Goal: Task Accomplishment & Management: Use online tool/utility

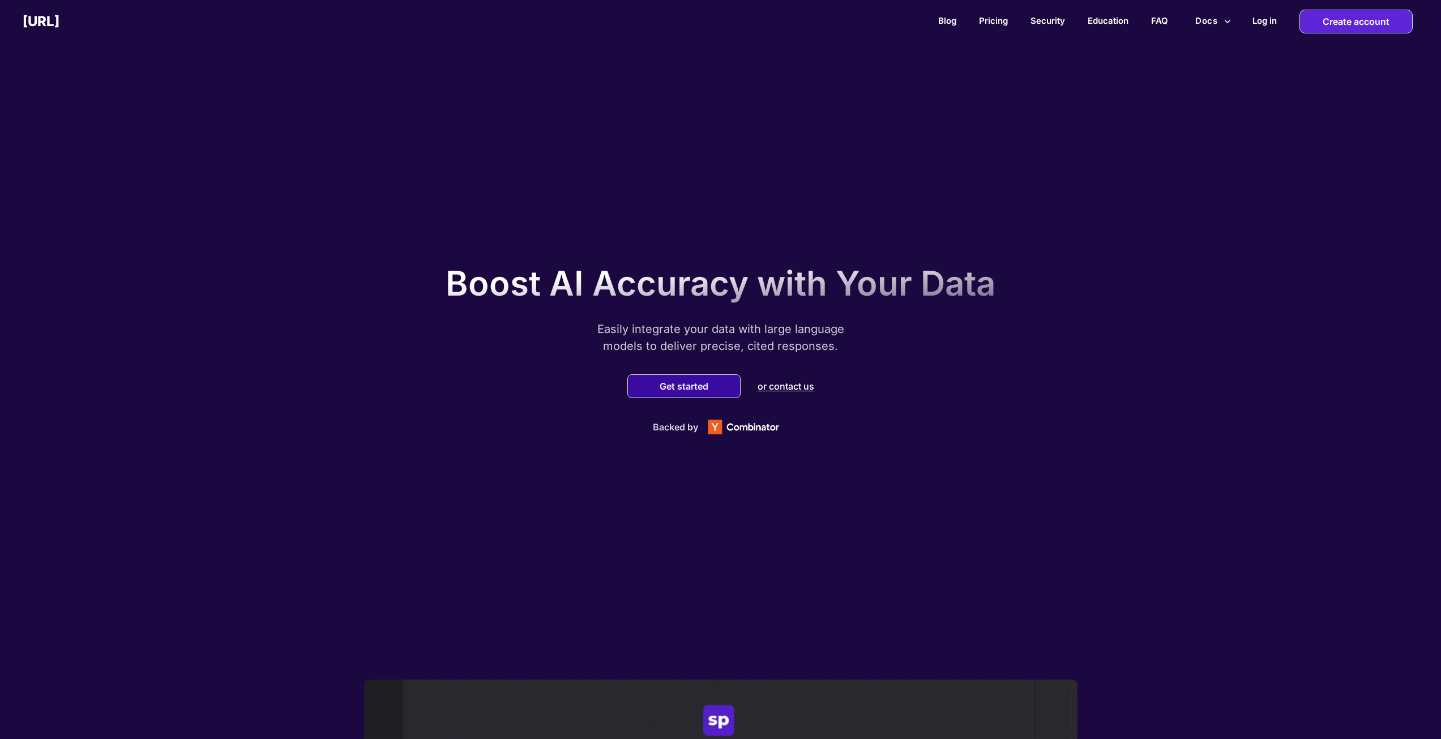
click at [660, 393] on div "Get started" at bounding box center [684, 386] width 113 height 24
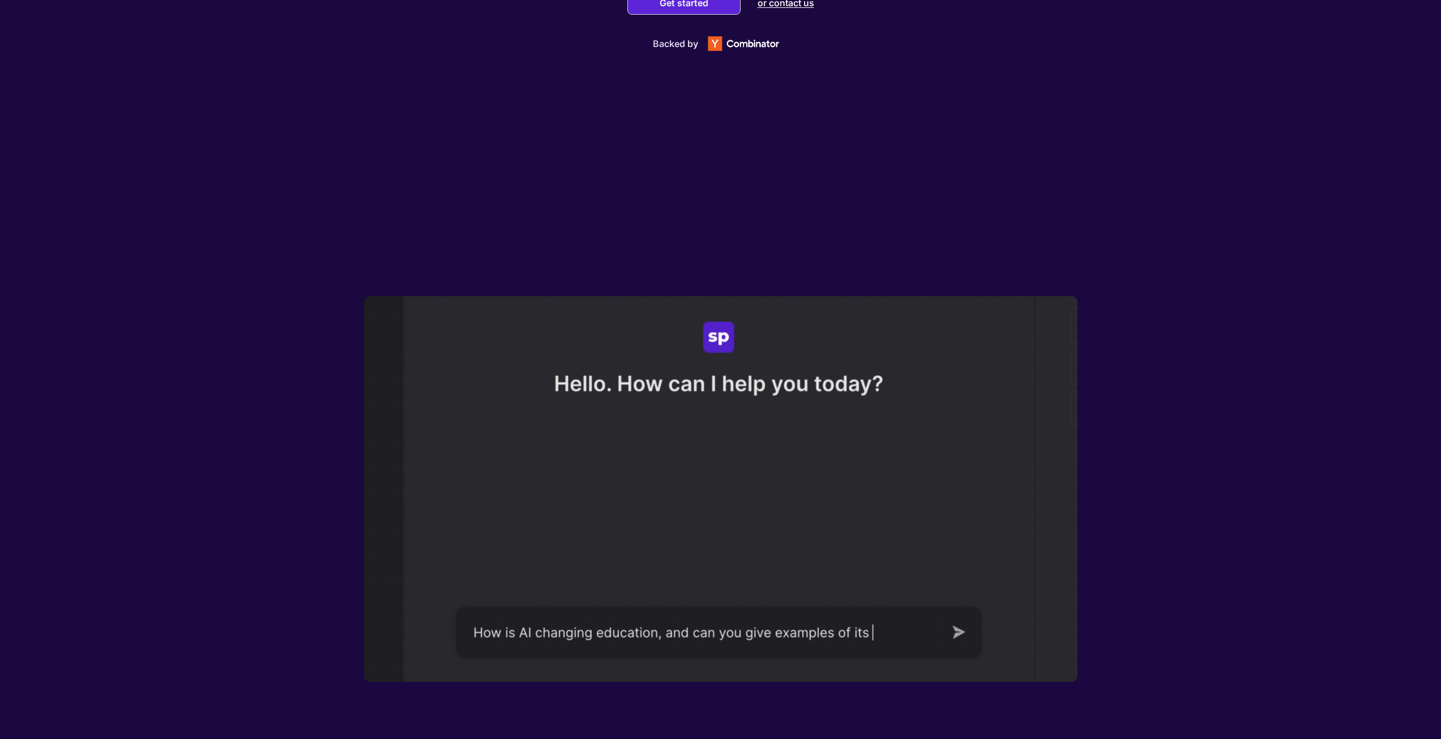
scroll to position [453, 0]
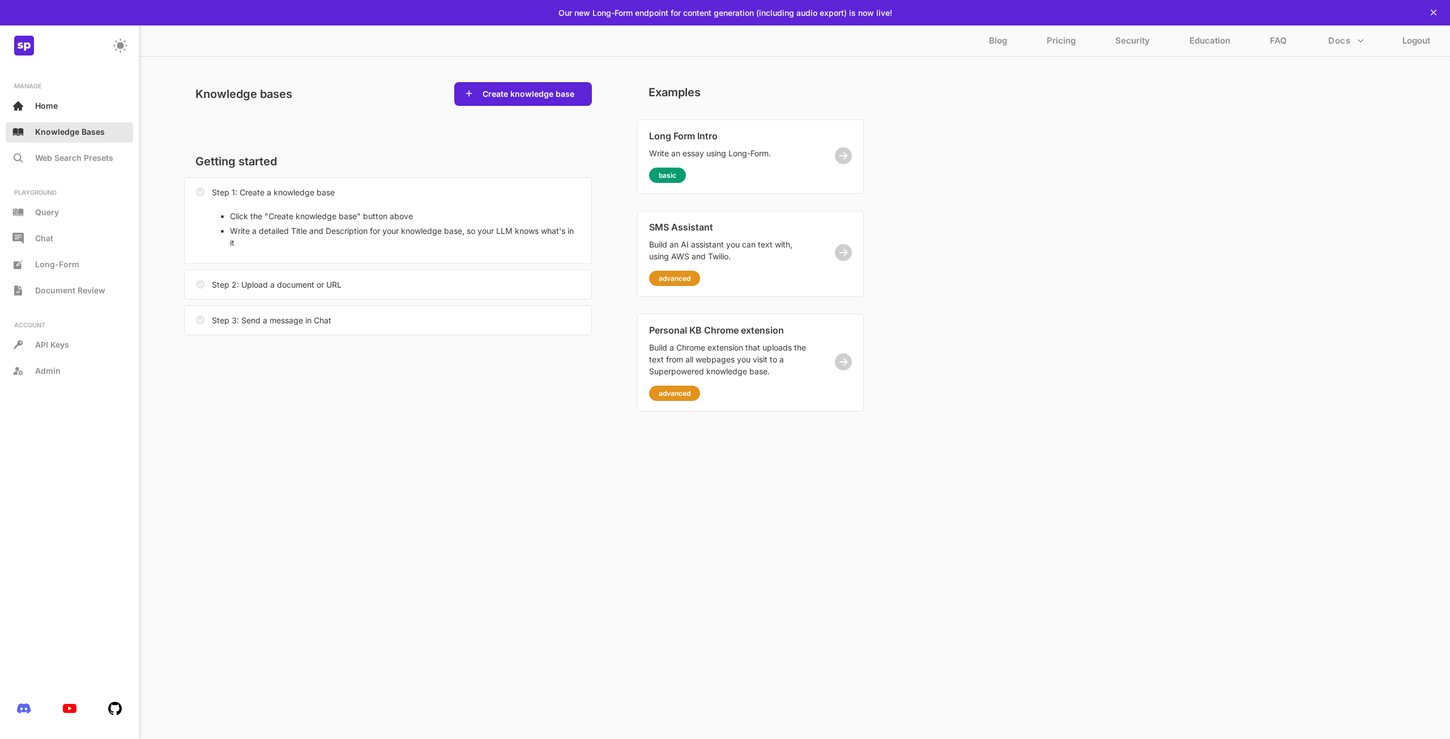
click at [90, 134] on p "Knowledge Bases" at bounding box center [70, 132] width 70 height 10
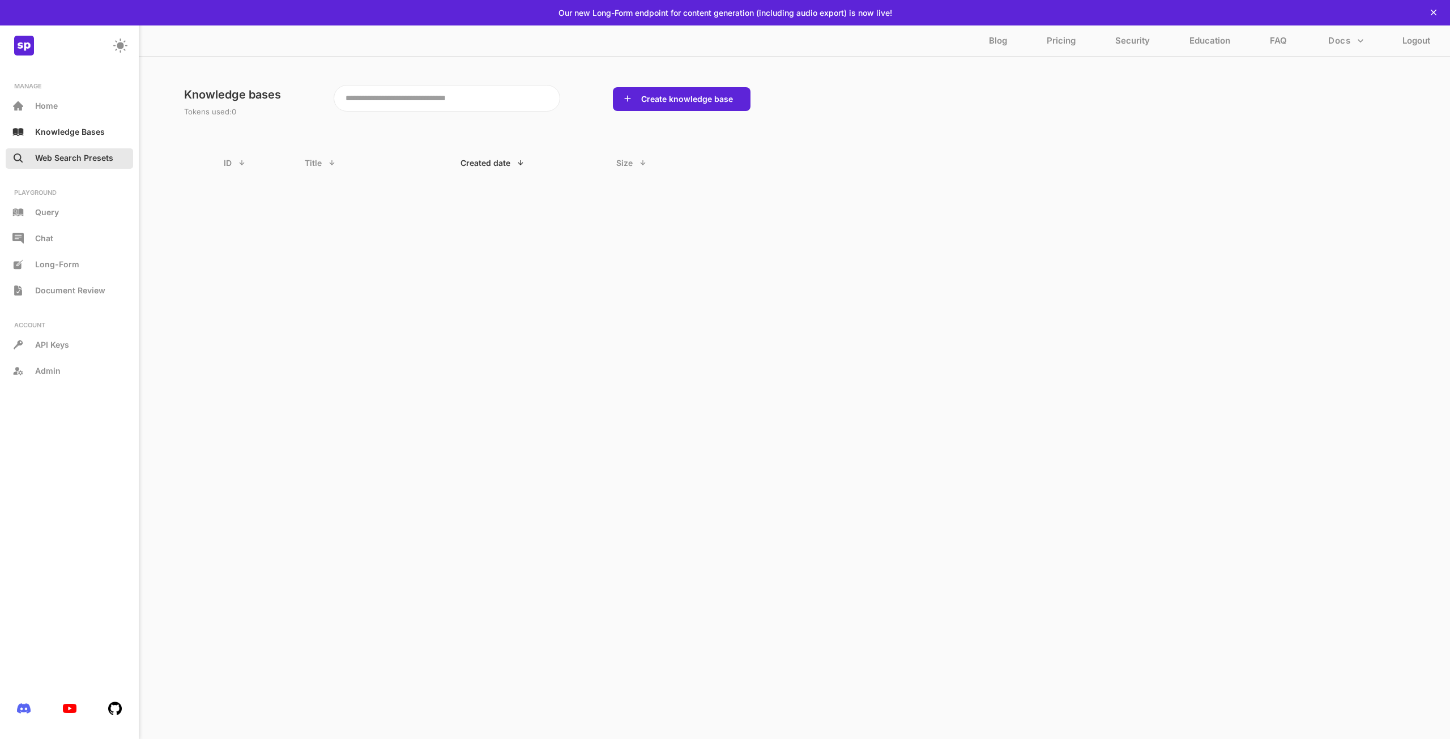
click at [99, 163] on div "Web Search Presets" at bounding box center [69, 158] width 127 height 20
click at [92, 210] on div "Query" at bounding box center [69, 213] width 127 height 20
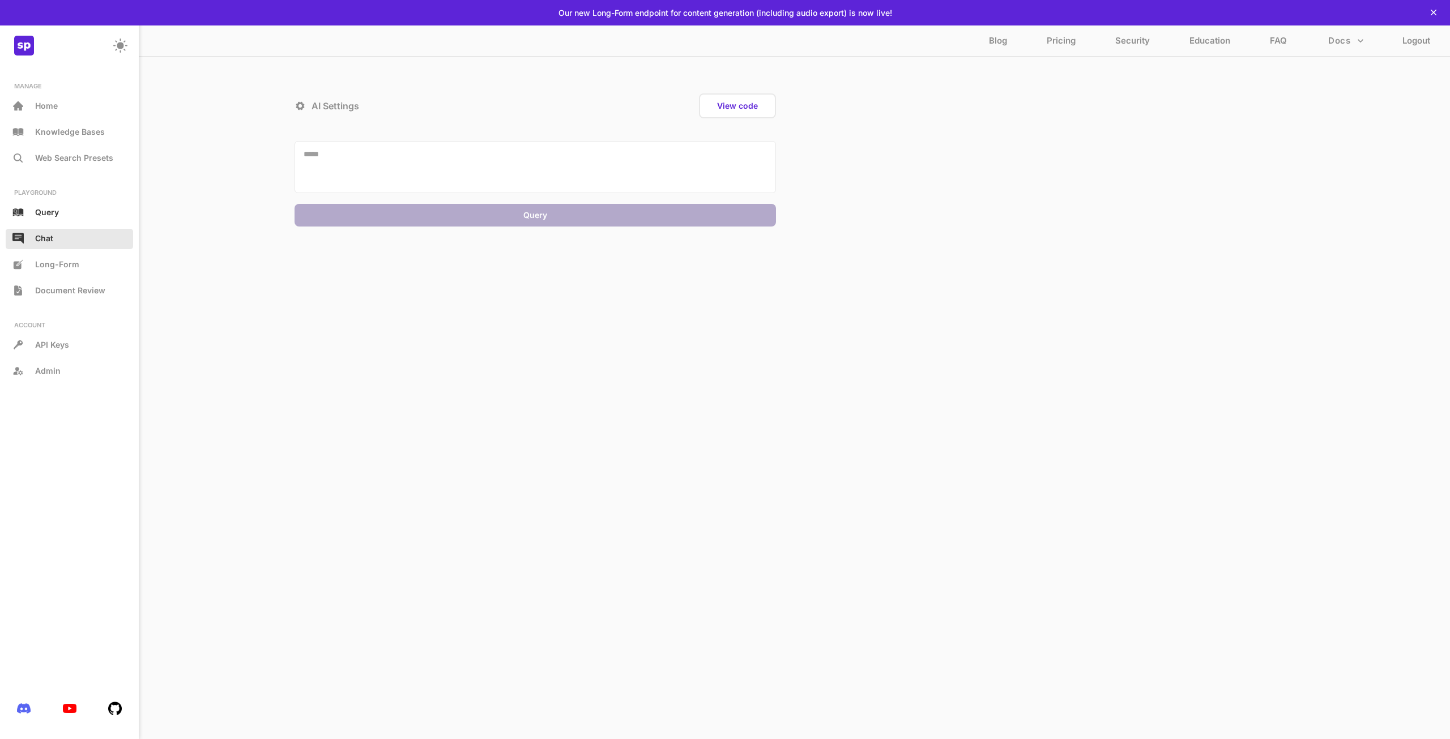
click at [89, 233] on div "Chat" at bounding box center [69, 239] width 127 height 20
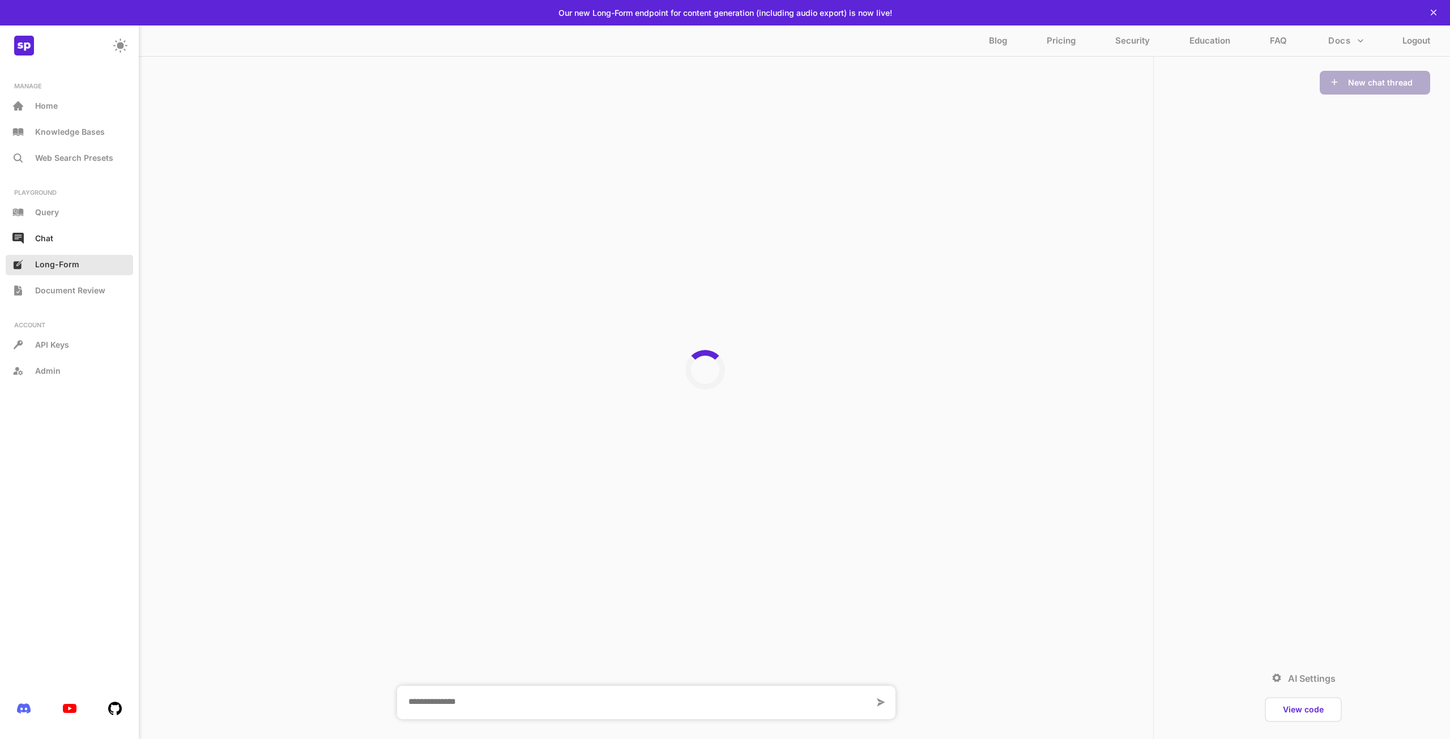
click at [89, 261] on div "Long-Form" at bounding box center [69, 265] width 127 height 20
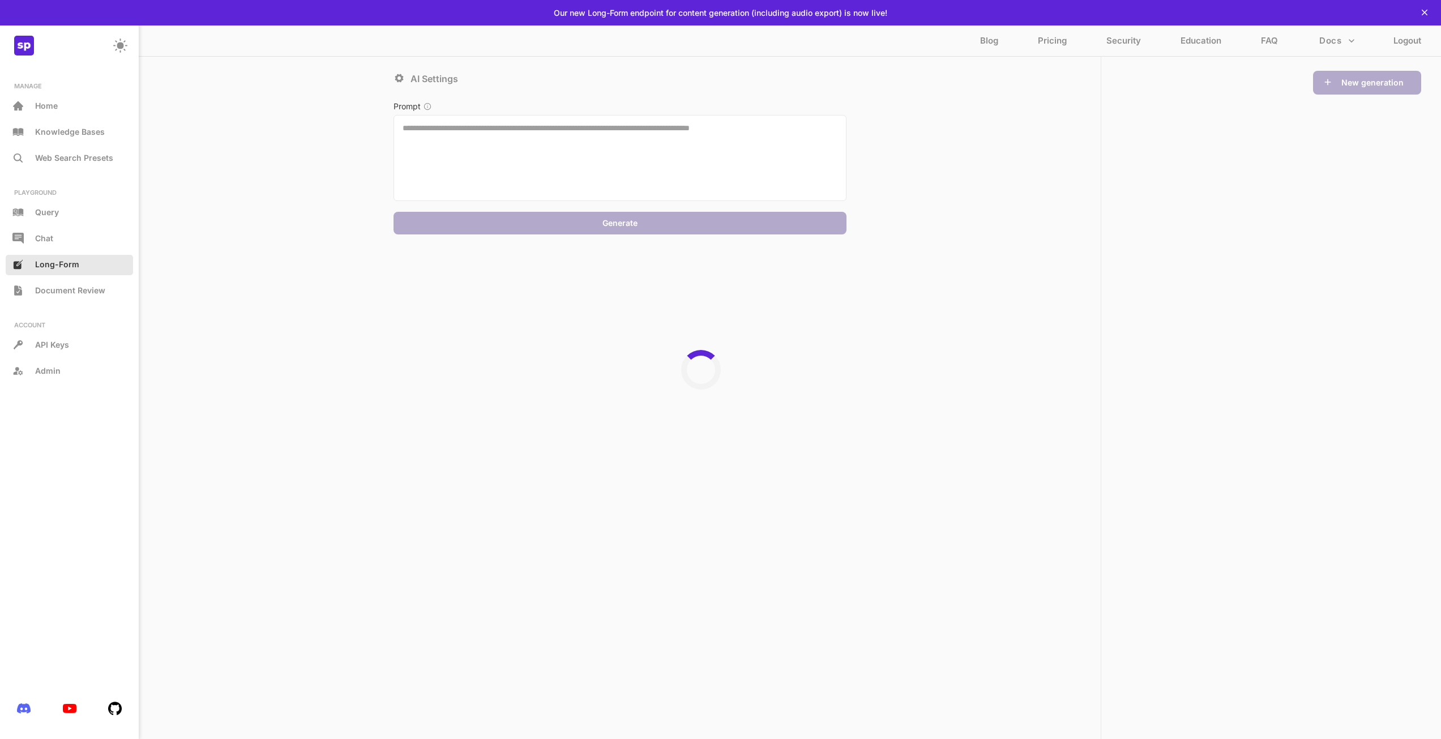
click at [97, 270] on div "PLAYGROUND Query Chat Long-Form Document Review" at bounding box center [69, 245] width 127 height 113
click at [91, 296] on div "Document Review" at bounding box center [69, 291] width 127 height 20
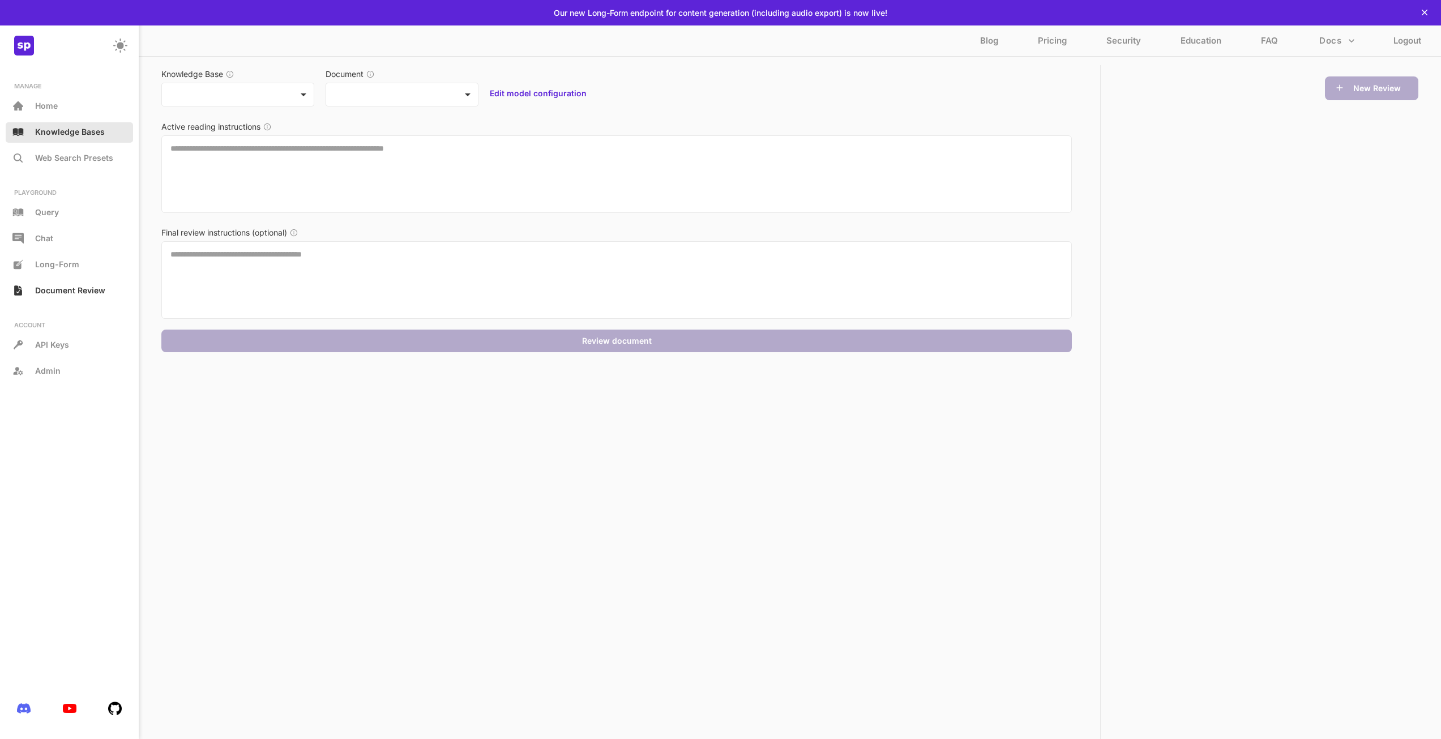
click at [99, 140] on div "Knowledge Bases" at bounding box center [69, 132] width 127 height 20
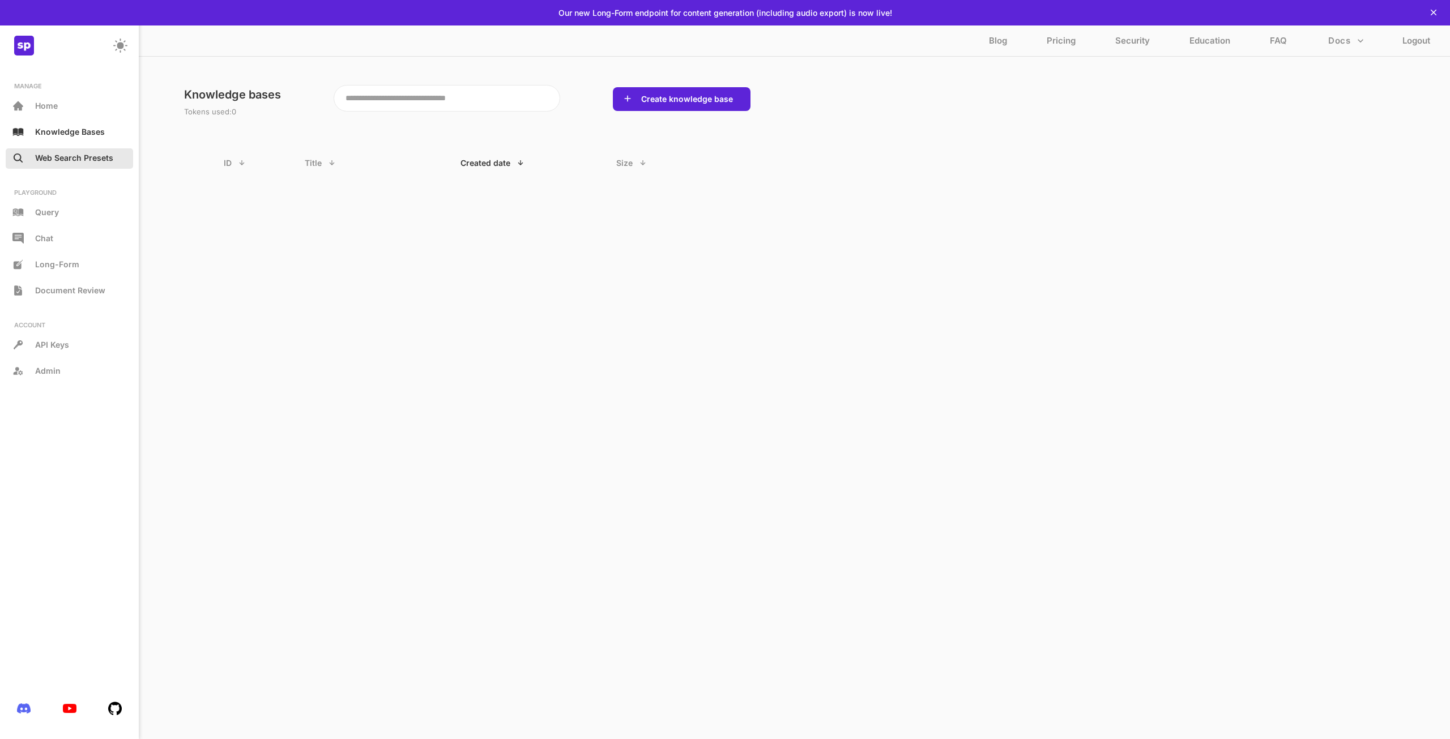
click at [105, 161] on p "Web Search Presets" at bounding box center [74, 158] width 78 height 10
click at [522, 108] on textarea at bounding box center [448, 95] width 227 height 27
click at [471, 99] on textarea at bounding box center [448, 95] width 227 height 27
click at [474, 96] on textarea at bounding box center [448, 95] width 227 height 27
click at [61, 118] on div "MANAGE Home Knowledge Bases Web Search Presets" at bounding box center [69, 125] width 127 height 87
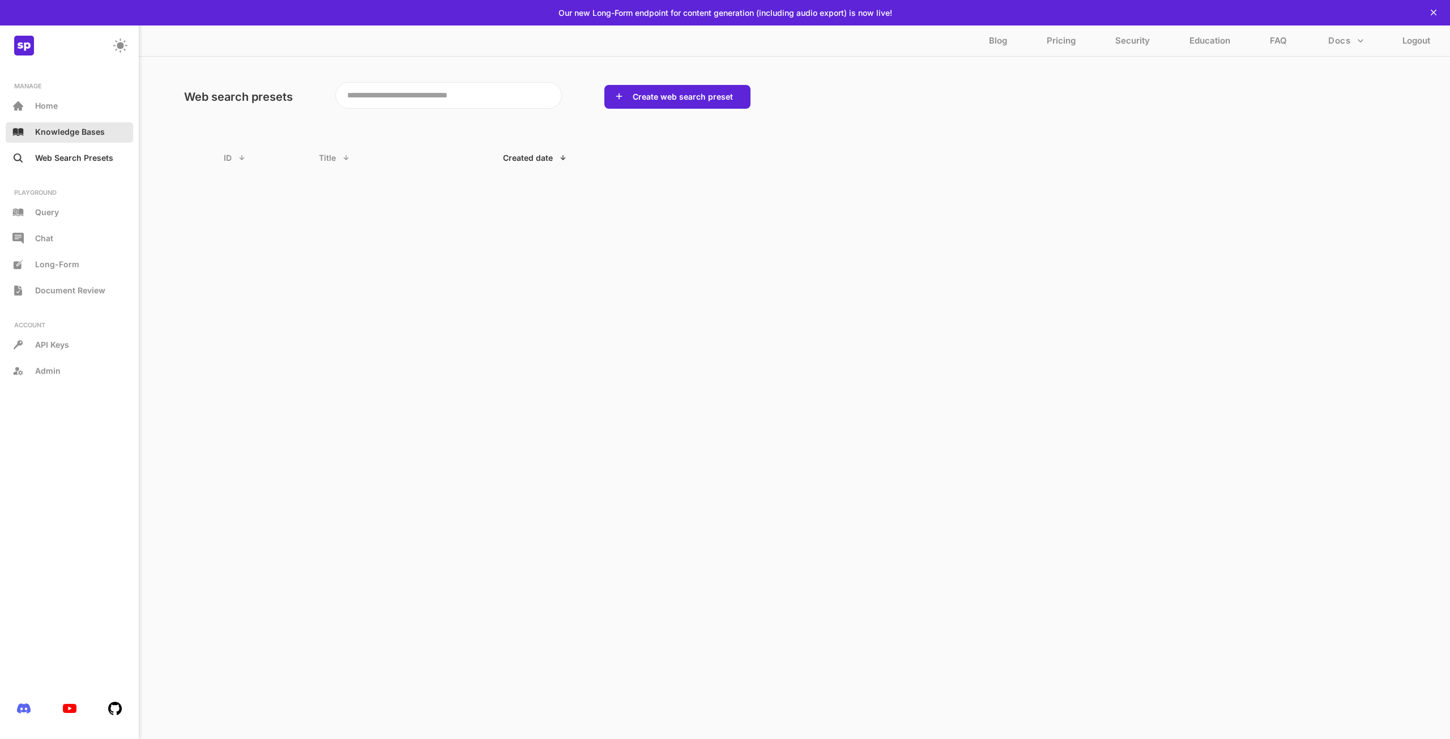
click at [67, 135] on p "Knowledge Bases" at bounding box center [70, 132] width 70 height 10
click at [89, 160] on p "Web Search Presets" at bounding box center [74, 158] width 78 height 10
click at [654, 95] on button "Create web search preset" at bounding box center [682, 96] width 107 height 11
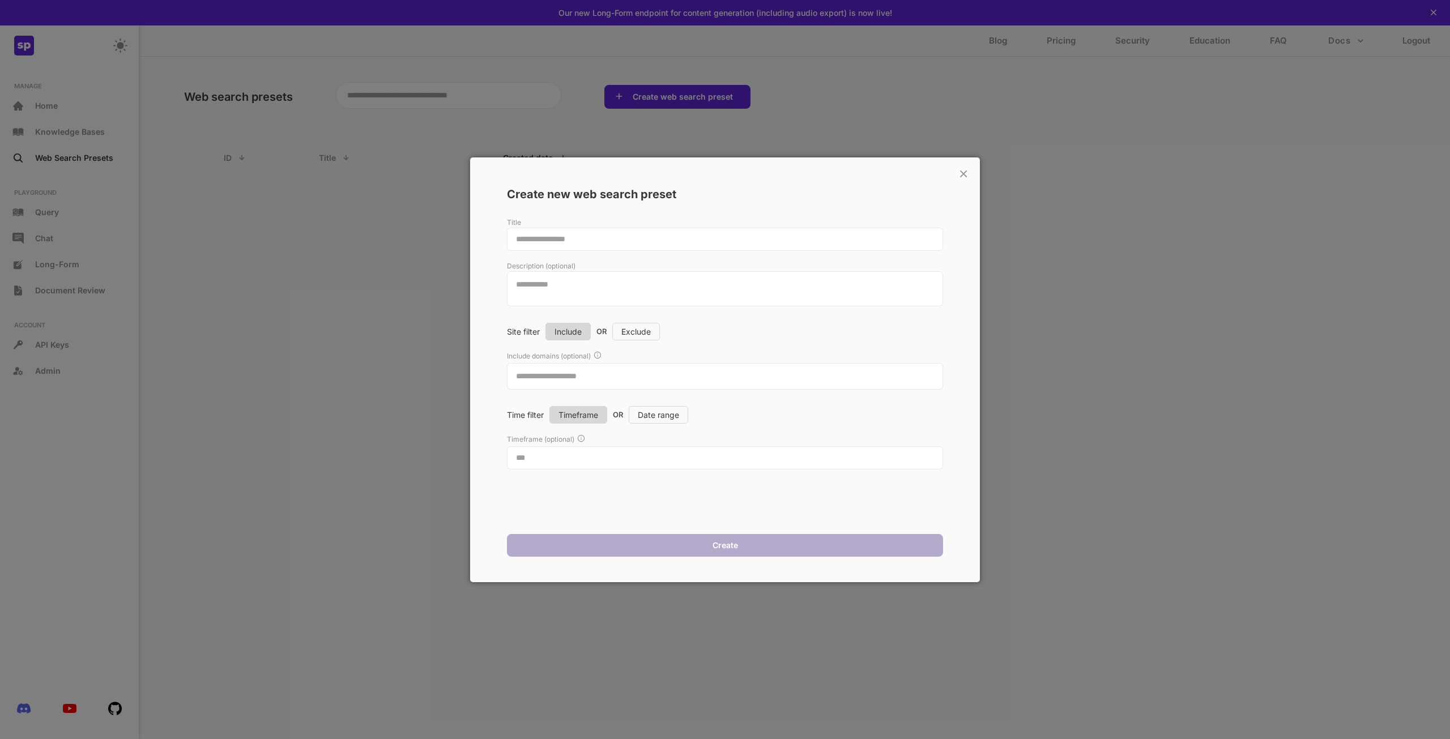
click at [831, 269] on p "Description (optional)" at bounding box center [725, 266] width 436 height 8
click at [853, 242] on textarea at bounding box center [725, 239] width 436 height 23
click at [964, 172] on p "×" at bounding box center [963, 172] width 11 height 19
